Goal: Task Accomplishment & Management: Manage account settings

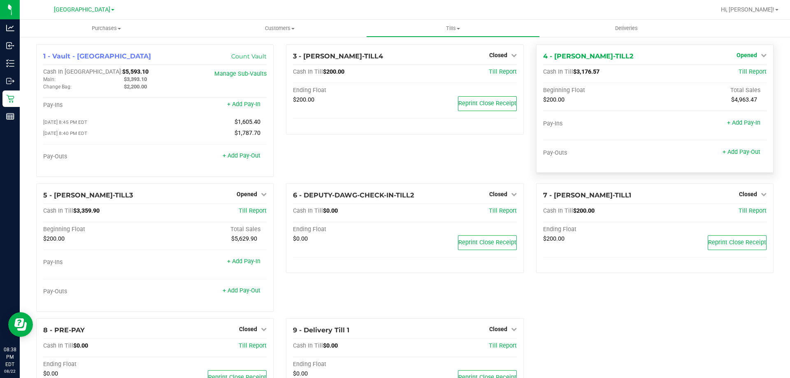
click at [741, 57] on span "Opened" at bounding box center [747, 55] width 21 height 7
click at [741, 68] on div "Close Till" at bounding box center [747, 73] width 61 height 10
click at [741, 74] on link "Close Till" at bounding box center [748, 72] width 22 height 7
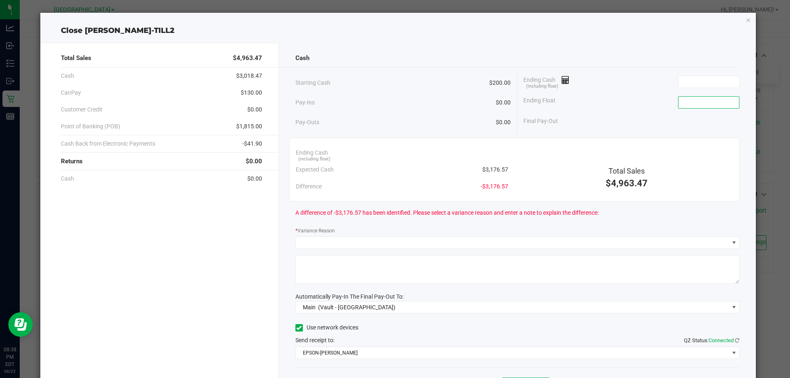
click at [720, 102] on input at bounding box center [709, 103] width 61 height 12
type input "$200.00"
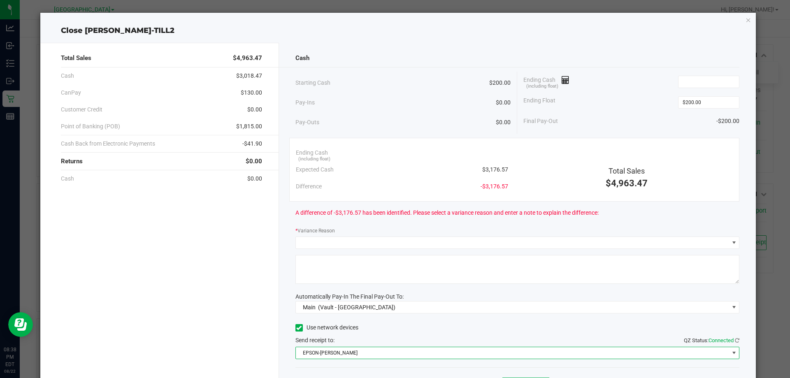
click at [693, 351] on span "EPSON-[PERSON_NAME]" at bounding box center [512, 353] width 433 height 12
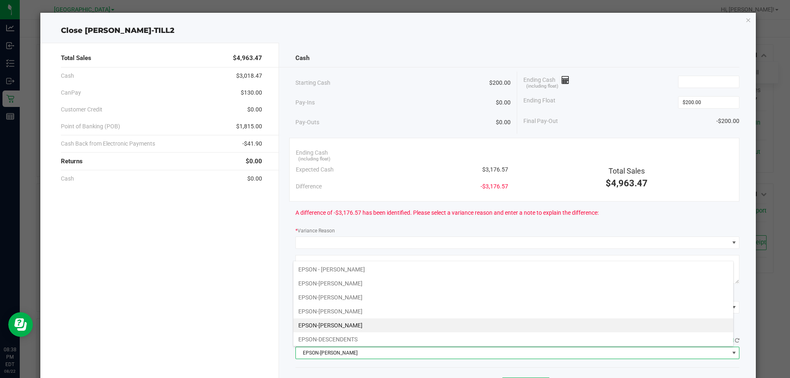
scroll to position [12, 440]
click at [568, 324] on li "EPSON-[PERSON_NAME]" at bounding box center [513, 326] width 440 height 14
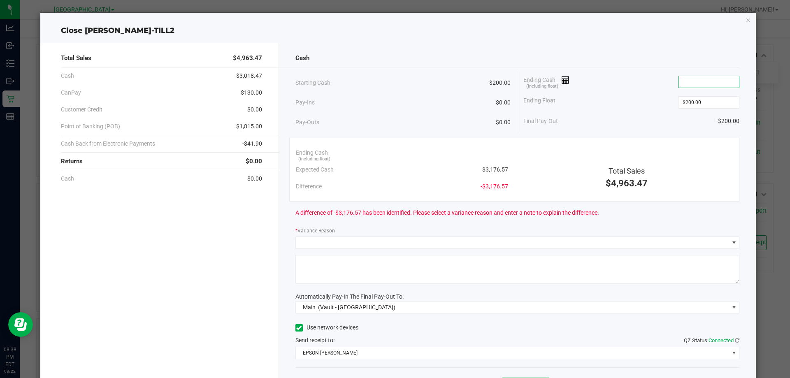
click at [696, 84] on input at bounding box center [709, 82] width 61 height 12
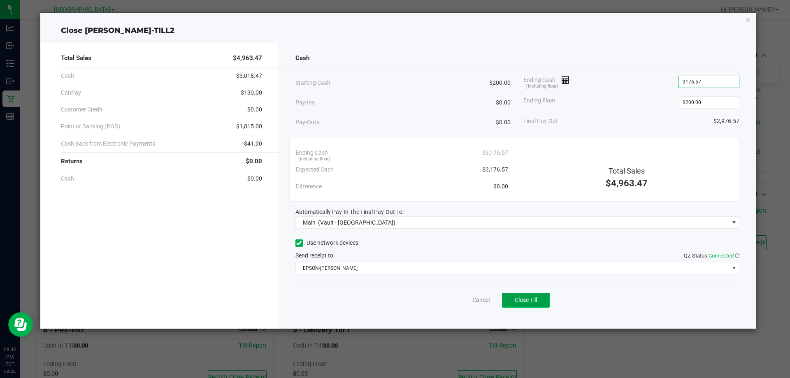
type input "$3,176.57"
click at [528, 303] on span "Close Till" at bounding box center [526, 300] width 22 height 7
click at [750, 19] on icon "button" at bounding box center [749, 20] width 6 height 10
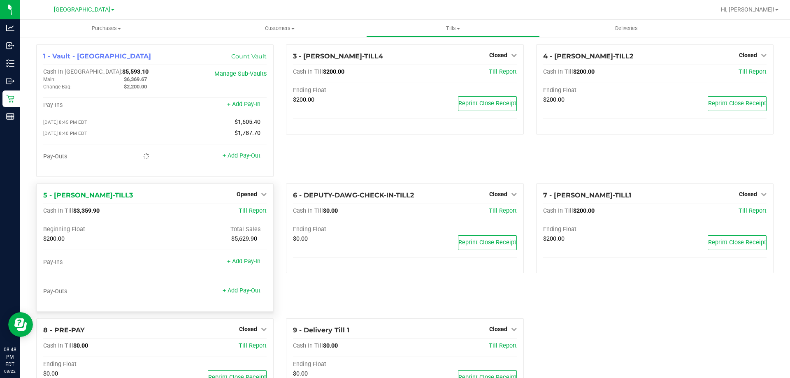
click at [249, 199] on div "Opened" at bounding box center [252, 194] width 30 height 10
click at [249, 198] on span "Opened" at bounding box center [247, 194] width 21 height 7
click at [252, 211] on link "Close Till" at bounding box center [248, 211] width 22 height 7
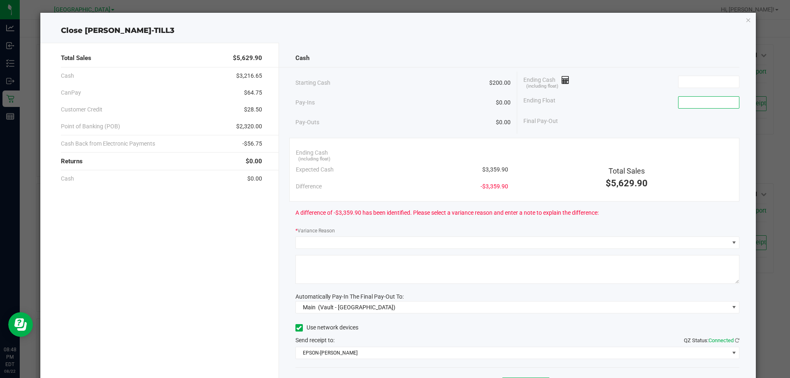
click at [679, 100] on input at bounding box center [709, 103] width 61 height 12
type input "$200.00"
click at [645, 74] on div "Ending Cash (including float)" at bounding box center [632, 82] width 216 height 21
click at [709, 80] on input at bounding box center [709, 82] width 61 height 12
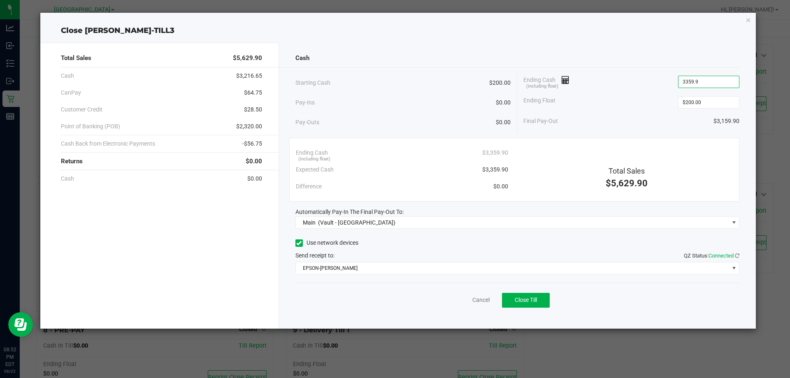
type input "$3,359.90"
click at [642, 83] on div "Ending Cash (including float) $3,359.90" at bounding box center [632, 82] width 216 height 21
click at [541, 299] on button "Close Till" at bounding box center [526, 300] width 48 height 15
click at [748, 19] on icon "button" at bounding box center [749, 20] width 6 height 10
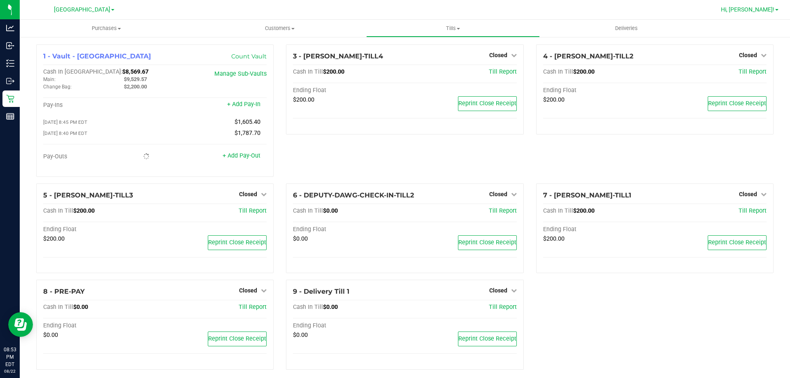
click at [755, 9] on span "Hi, [PERSON_NAME]!" at bounding box center [748, 9] width 54 height 7
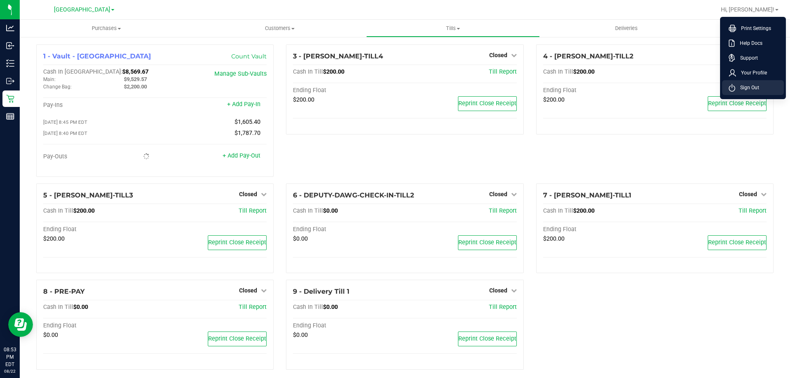
click at [752, 91] on span "Sign Out" at bounding box center [748, 88] width 24 height 8
